Goal: Communication & Community: Answer question/provide support

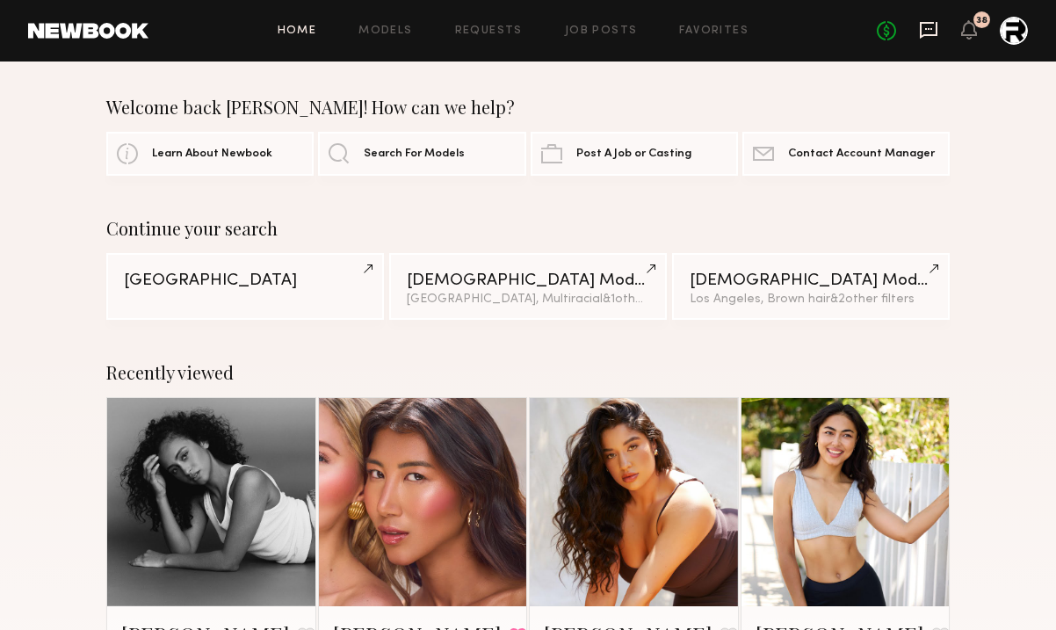
click at [925, 33] on icon at bounding box center [928, 29] width 19 height 19
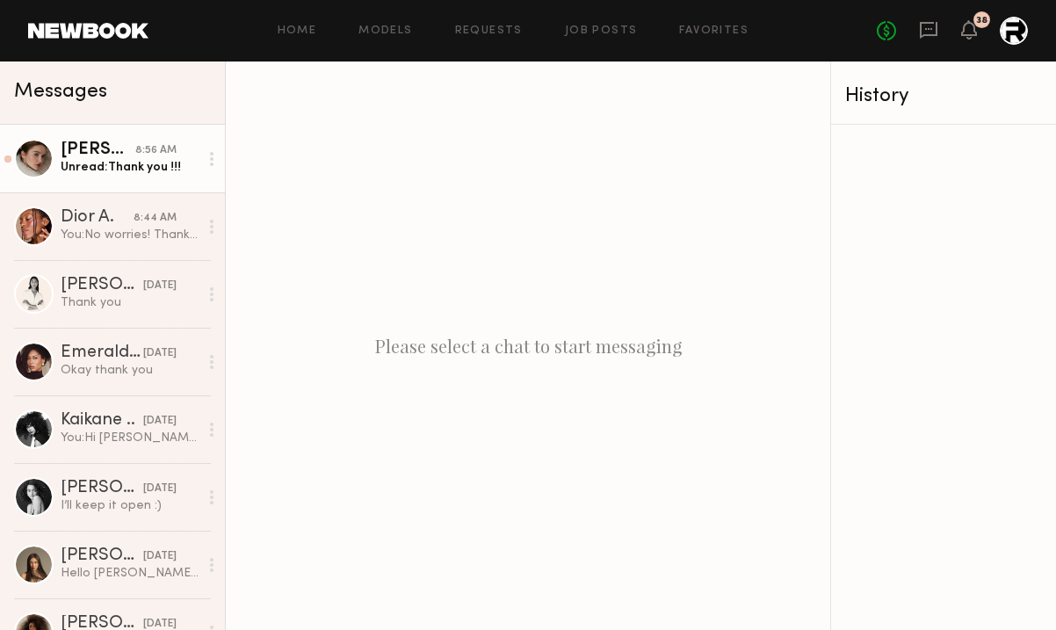
click at [144, 165] on div "Unread: Thank you !!!" at bounding box center [130, 167] width 138 height 17
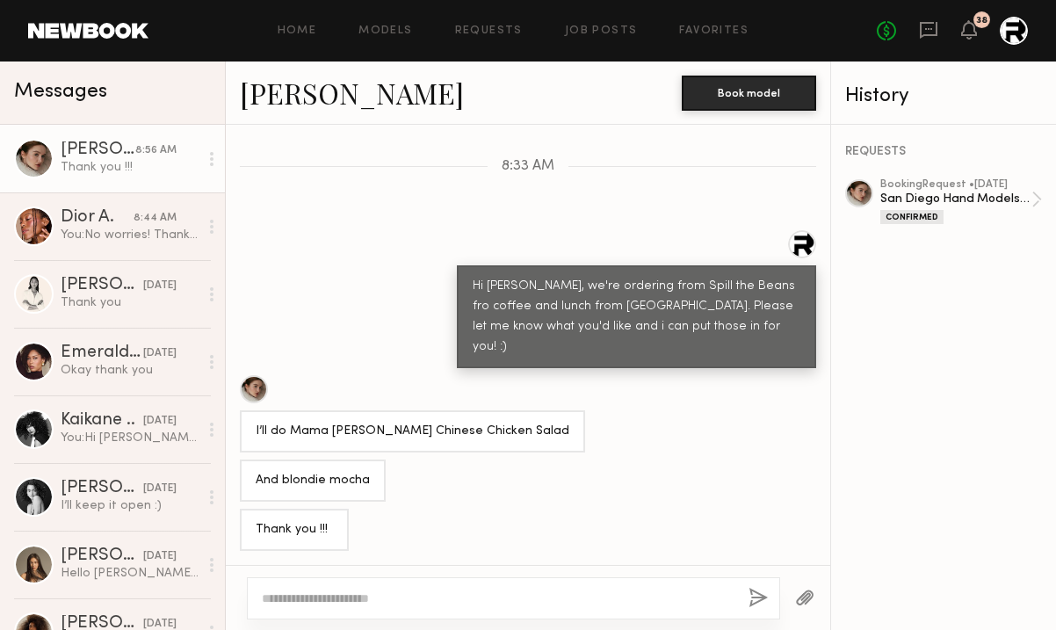
scroll to position [1412, 0]
click at [315, 482] on div "And blondie mocha" at bounding box center [313, 481] width 114 height 20
drag, startPoint x: 283, startPoint y: 481, endPoint x: 368, endPoint y: 481, distance: 85.2
click at [368, 481] on div "And blondie mocha" at bounding box center [313, 481] width 146 height 42
copy div "blondie mocha"
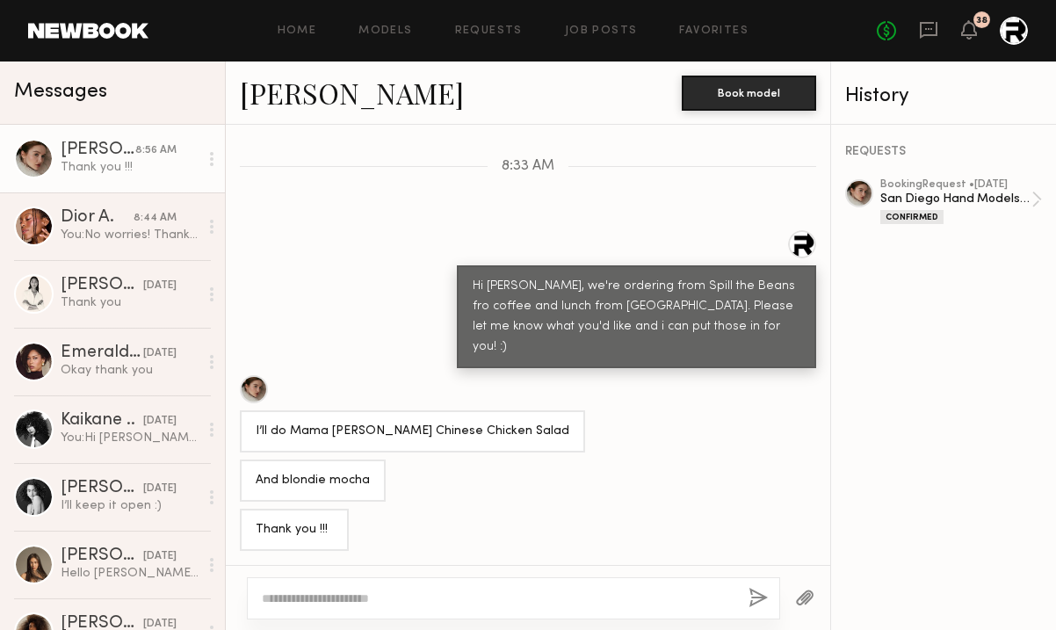
click at [366, 432] on div "I’ll do Mama [PERSON_NAME] Chinese Chicken Salad" at bounding box center [413, 432] width 314 height 20
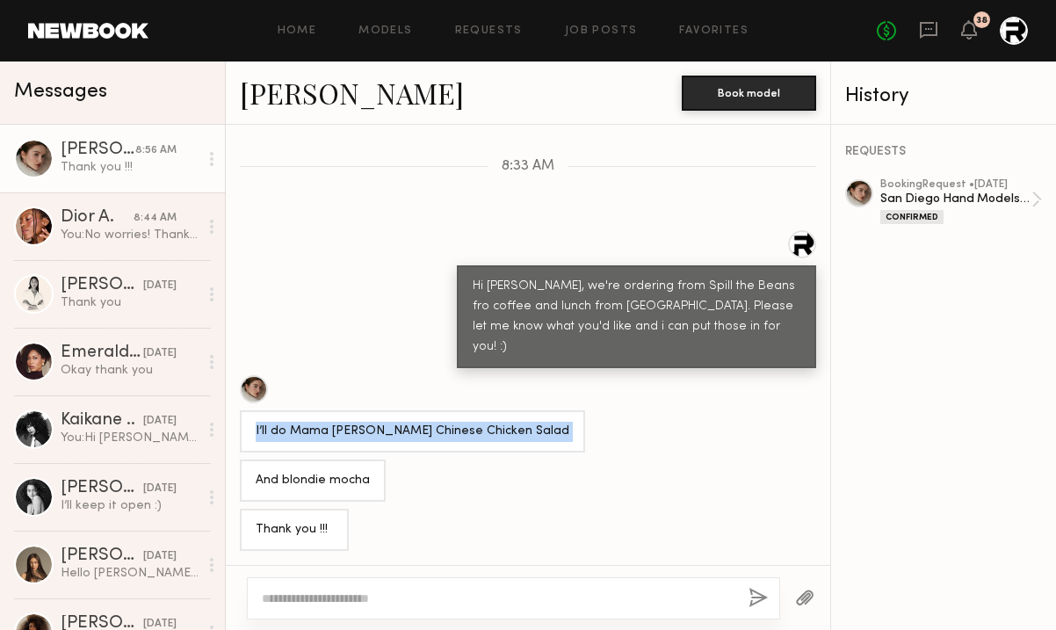
click at [366, 432] on div "I’ll do Mama [PERSON_NAME] Chinese Chicken Salad" at bounding box center [413, 432] width 314 height 20
click at [299, 426] on div "I’ll do Mama [PERSON_NAME] Chinese Chicken Salad" at bounding box center [413, 432] width 314 height 20
drag, startPoint x: 294, startPoint y: 426, endPoint x: 557, endPoint y: 423, distance: 262.8
click at [558, 423] on div "I’ll do Mama [PERSON_NAME] Chinese Chicken Salad" at bounding box center [528, 413] width 605 height 77
copy div "Mama [PERSON_NAME] Chinese Chicken Salad"
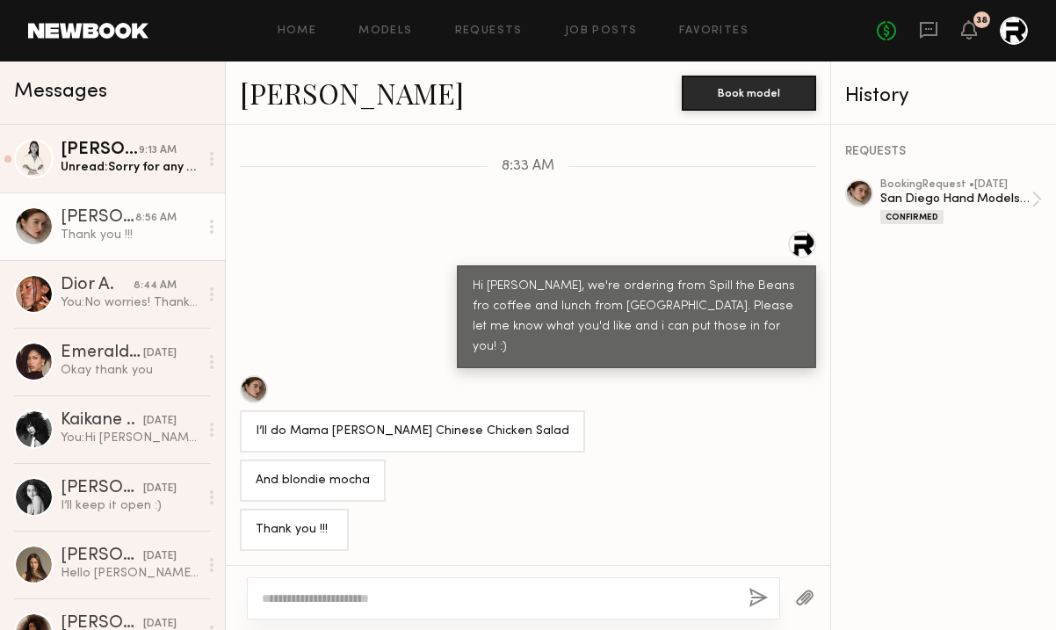
click at [434, 593] on textarea at bounding box center [498, 599] width 473 height 18
click at [266, 596] on textarea "**********" at bounding box center [498, 599] width 473 height 18
type textarea "**********"
click at [750, 595] on button "button" at bounding box center [758, 599] width 19 height 22
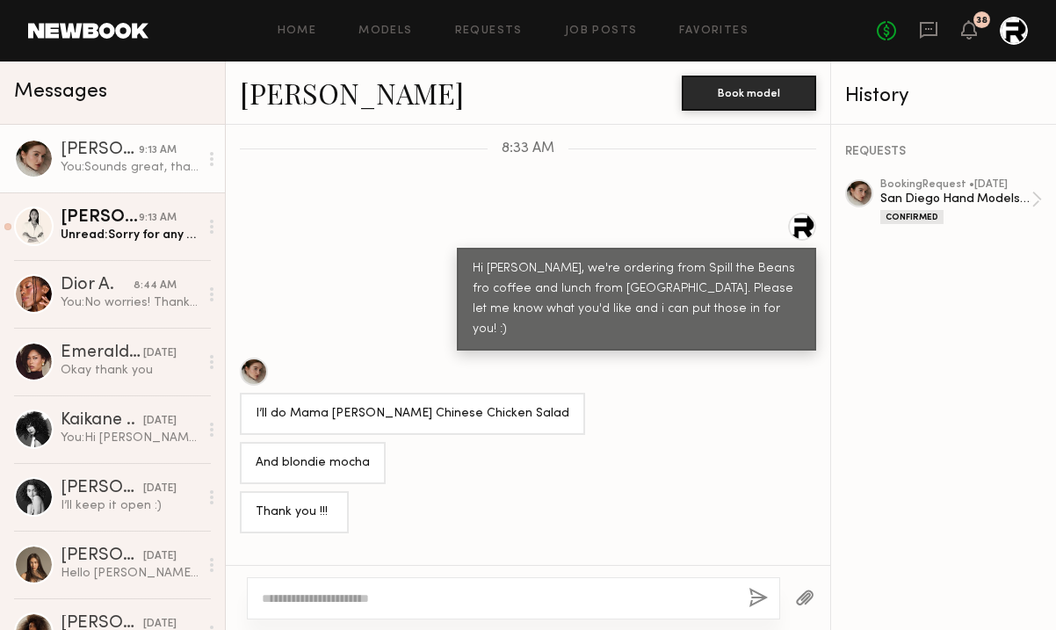
scroll to position [1595, 0]
